Goal: Book appointment/travel/reservation

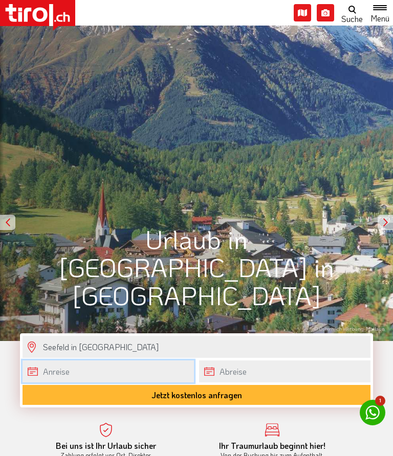
click at [159, 369] on body ".st0{fill:#FFFFFF}.st1{fill:#E31017} Die Region Tirol Nordtirol - Südtirol - Os…" at bounding box center [196, 228] width 393 height 456
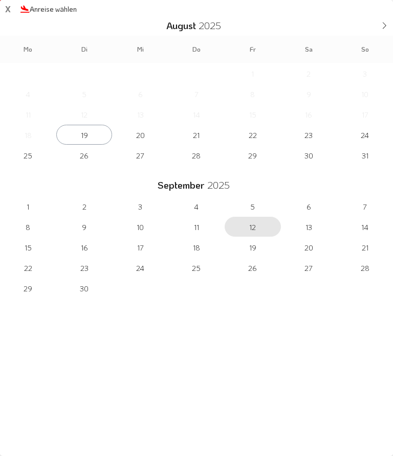
click at [256, 229] on span "12" at bounding box center [253, 227] width 56 height 20
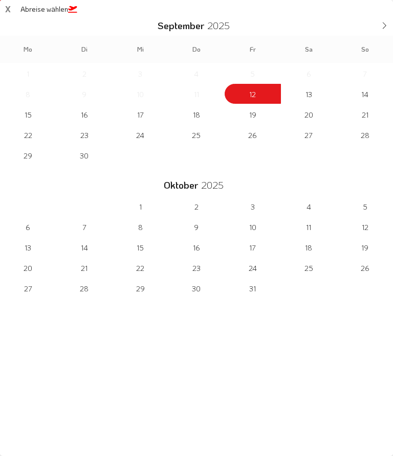
click at [256, 90] on div "1 2 3 4 5 6 7 8 9 10 11 12 13 14 15 16 17 18 19 20 21 22 23 24 25 26 27 28 29 3…" at bounding box center [196, 114] width 393 height 102
click at [31, 115] on span "15" at bounding box center [28, 114] width 56 height 20
type input "[DATE]"
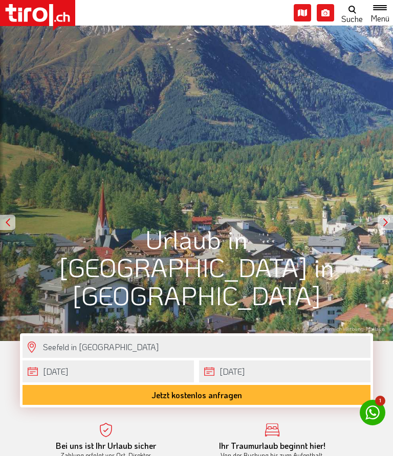
click at [202, 398] on button "Jetzt kostenlos anfragen" at bounding box center [197, 395] width 348 height 20
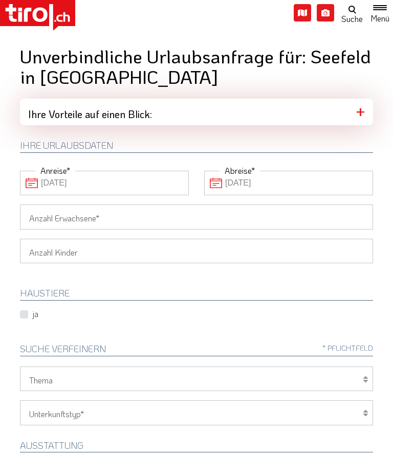
click at [357, 216] on input "Anzahl Erwachsene" at bounding box center [196, 217] width 353 height 25
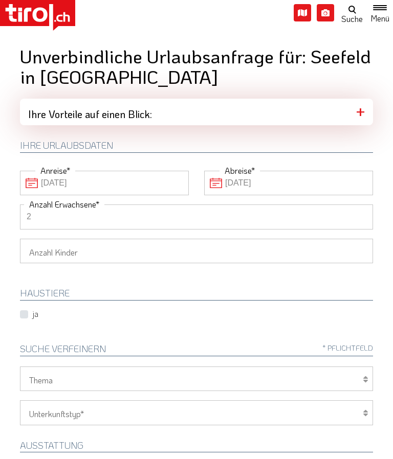
type input "2"
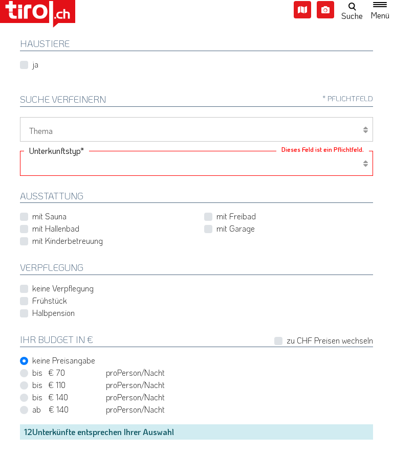
scroll to position [250, 0]
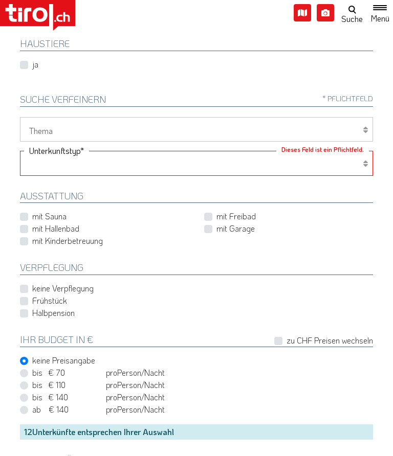
select select "2"
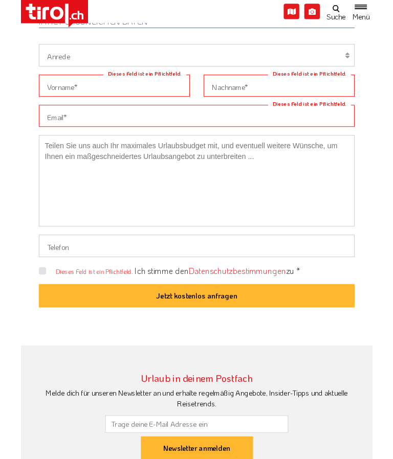
scroll to position [682, 0]
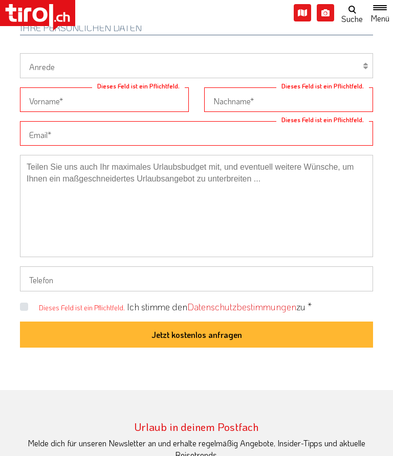
click at [208, 329] on button "Jetzt kostenlos anfragen" at bounding box center [196, 335] width 353 height 27
